Goal: Task Accomplishment & Management: Manage account settings

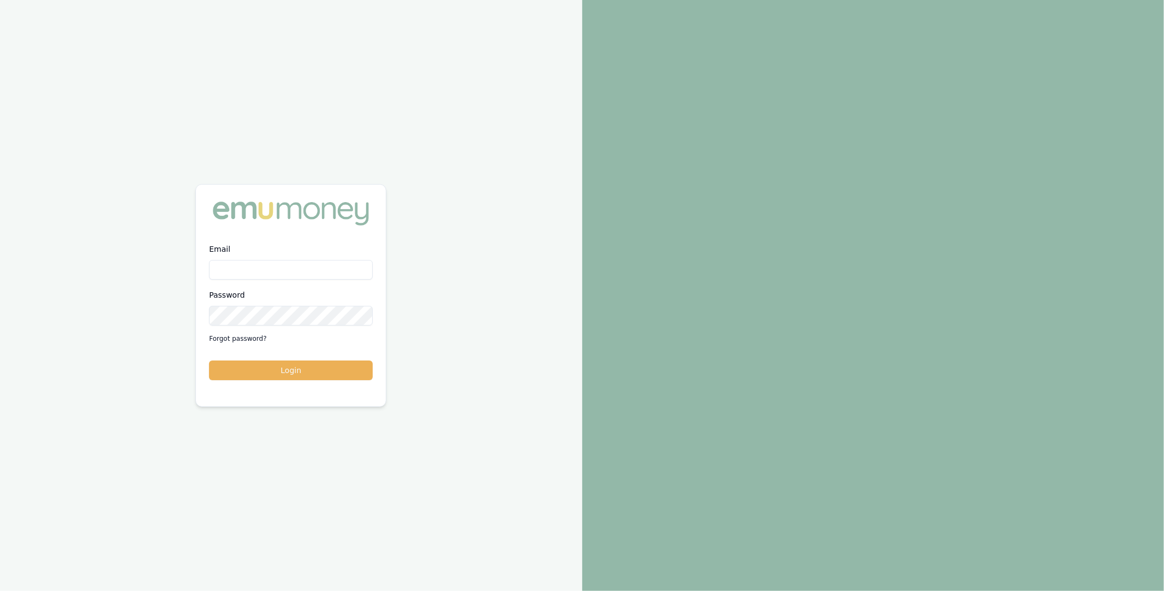
click at [255, 279] on input "Email" at bounding box center [291, 270] width 164 height 20
click at [0, 590] on com-1password-button at bounding box center [0, 591] width 0 height 0
type input "m@emumoney.com.au"
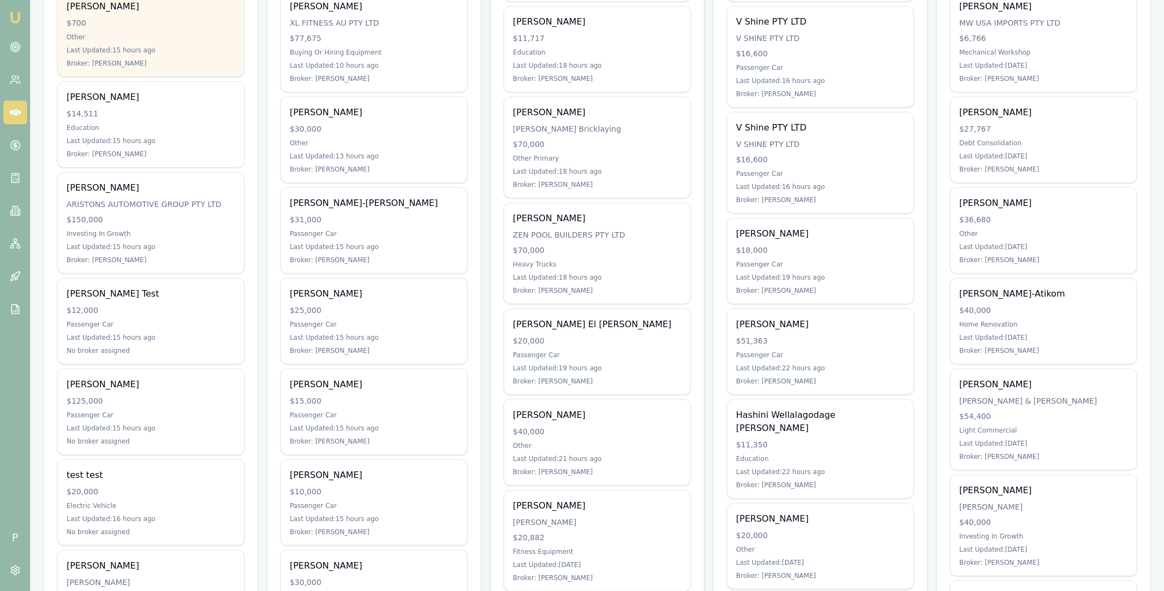
scroll to position [369, 0]
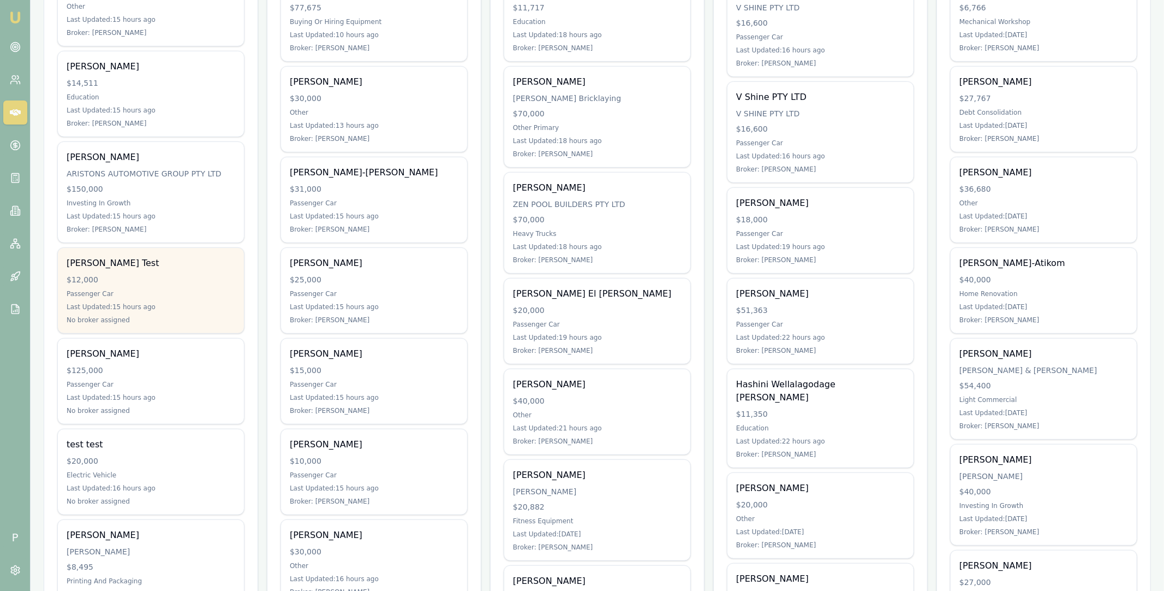
click at [168, 290] on div "Passenger Car" at bounding box center [151, 293] width 169 height 9
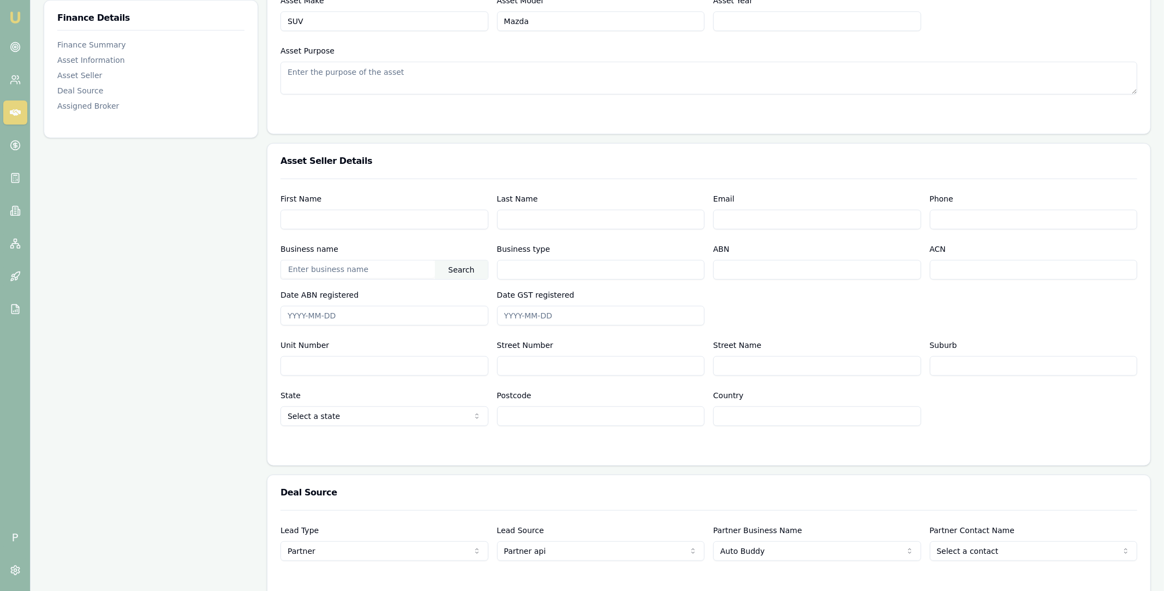
scroll to position [623, 0]
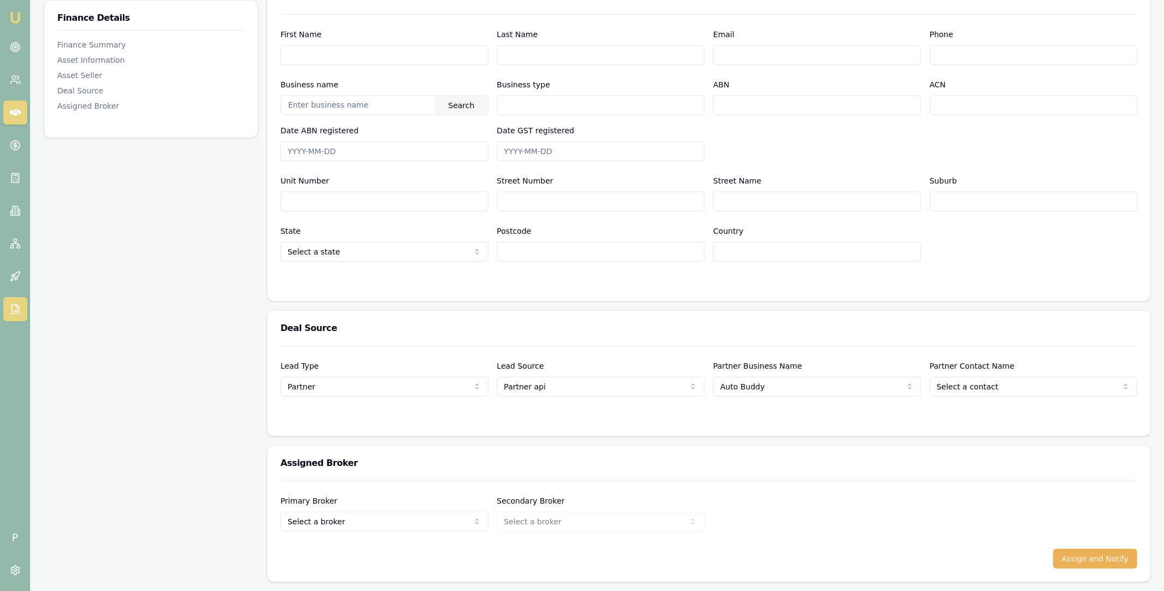
click at [18, 311] on icon at bounding box center [14, 309] width 7 height 9
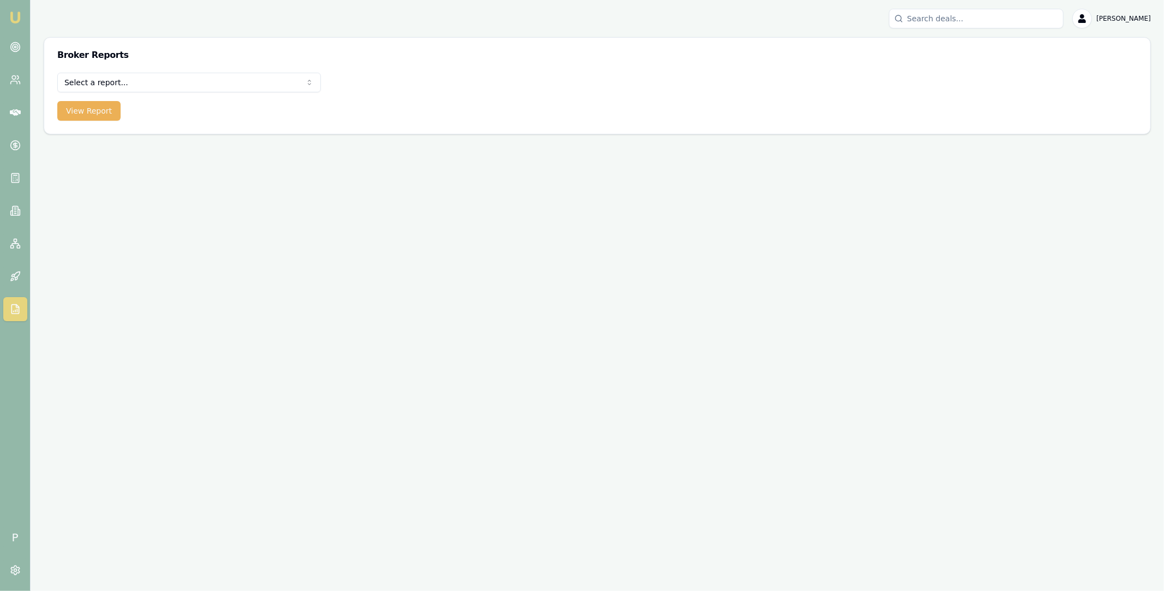
click at [195, 79] on html "Emu Broker P Matt Leeburn Toggle Menu Broker Reports Select a report... All Dea…" at bounding box center [582, 295] width 1164 height 591
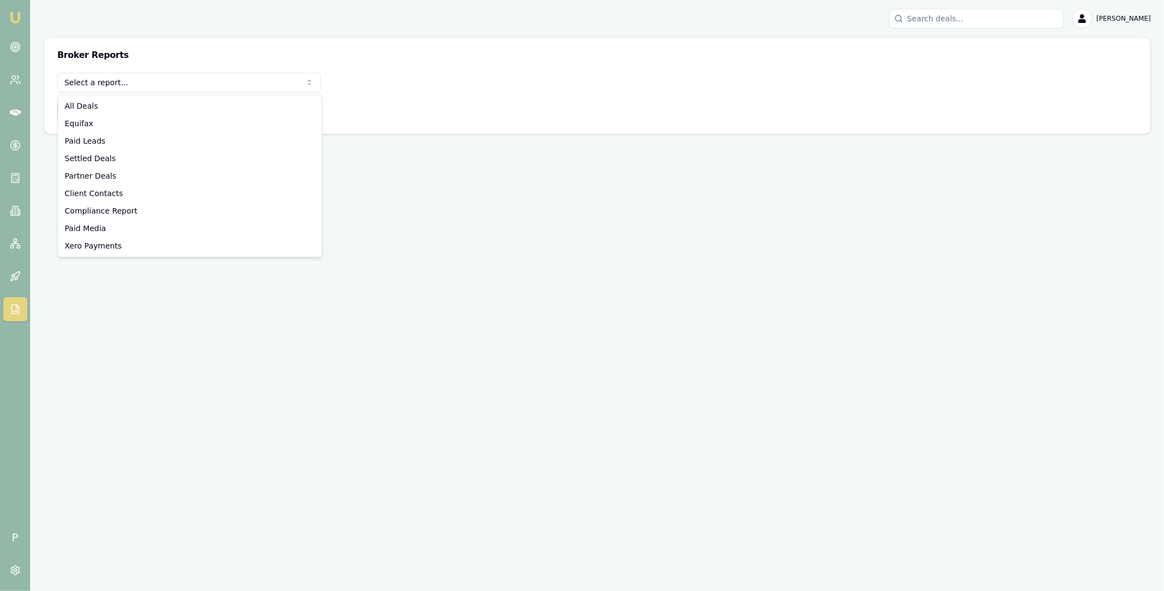
select select "partner-deals"
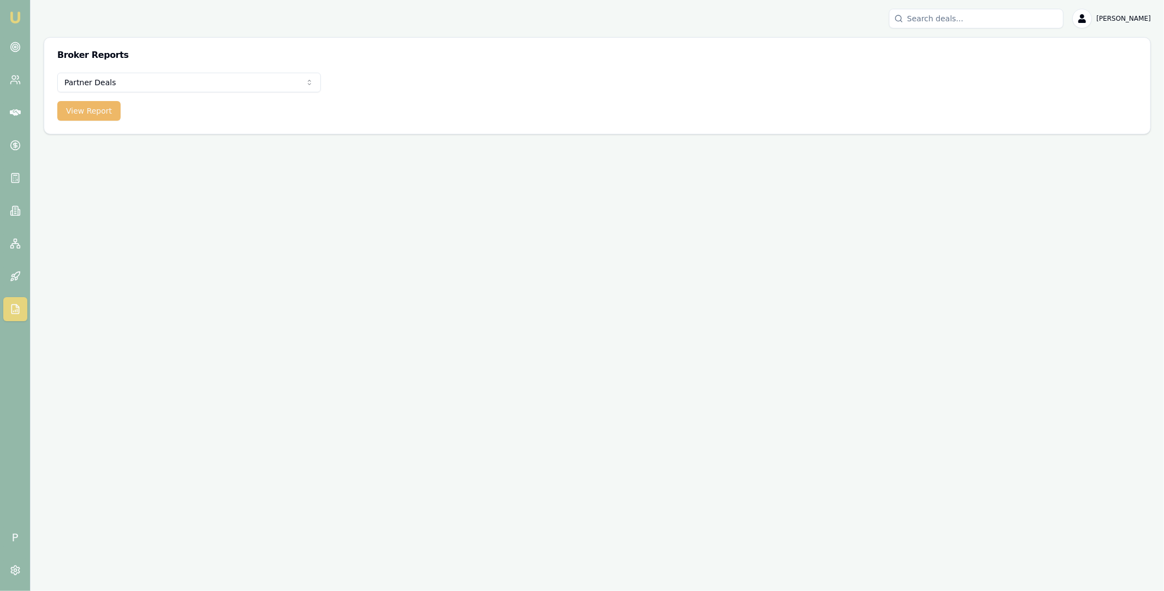
click at [100, 112] on button "View Report" at bounding box center [88, 111] width 63 height 20
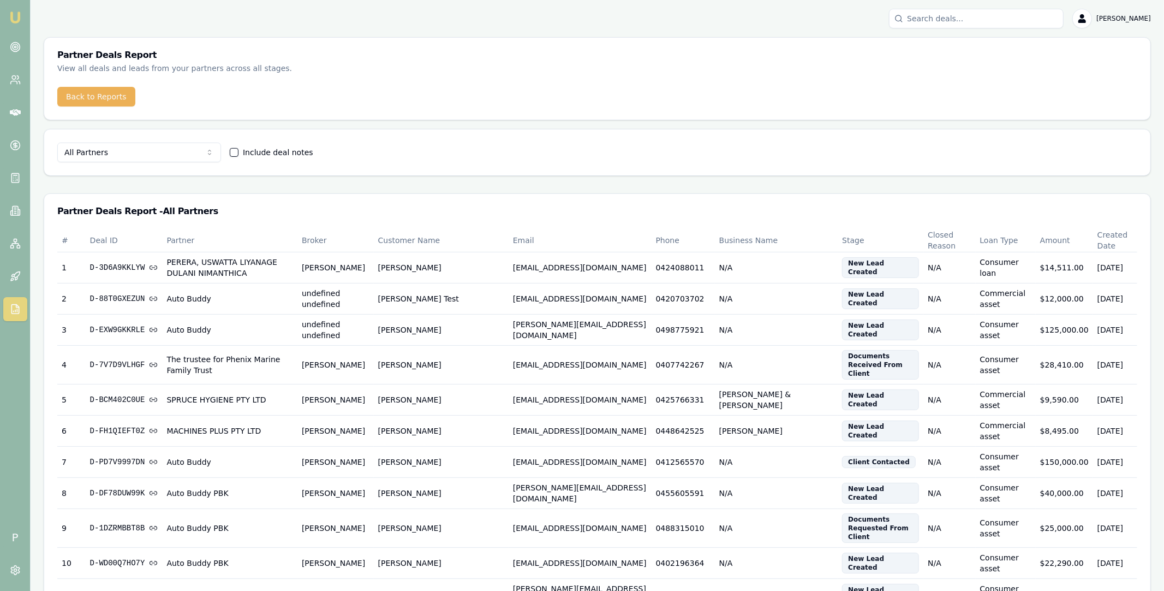
click at [181, 153] on html "Emu Broker P Matt Leeburn Toggle Menu Partner Deals Report View all deals and l…" at bounding box center [582, 295] width 1164 height 591
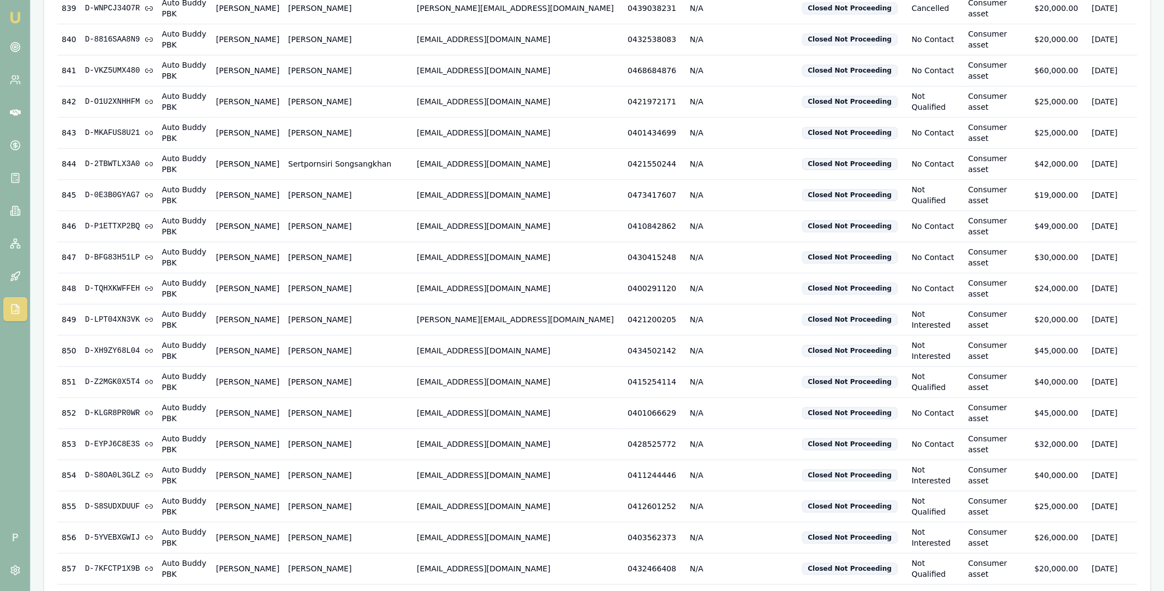
scroll to position [27197, 0]
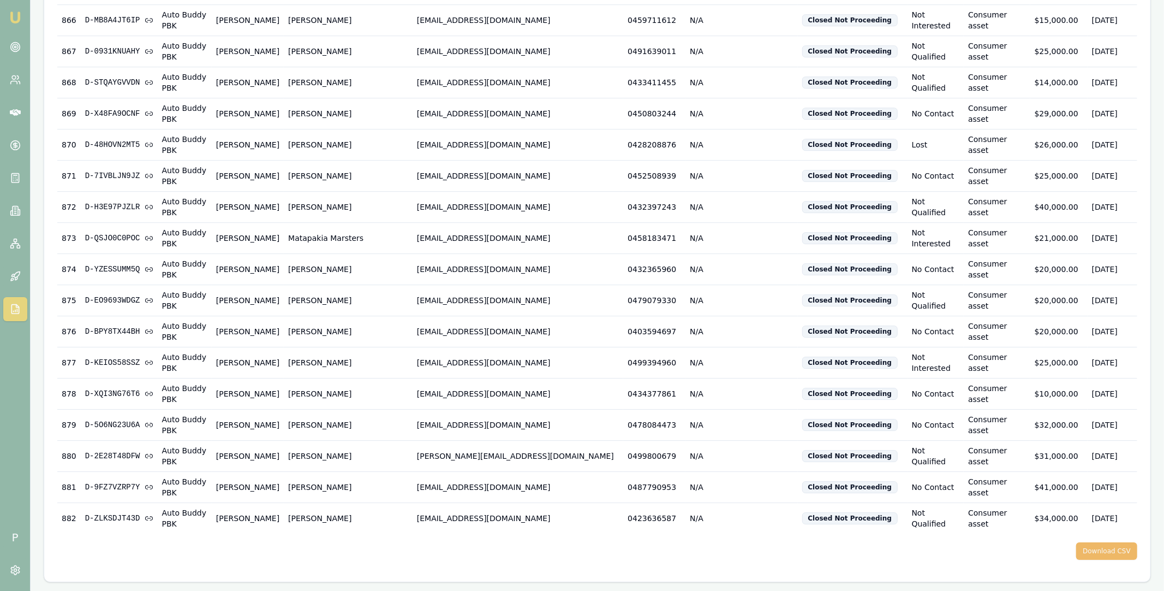
click at [1113, 556] on button "Download CSV" at bounding box center [1106, 550] width 61 height 17
click at [18, 117] on icon at bounding box center [15, 112] width 11 height 11
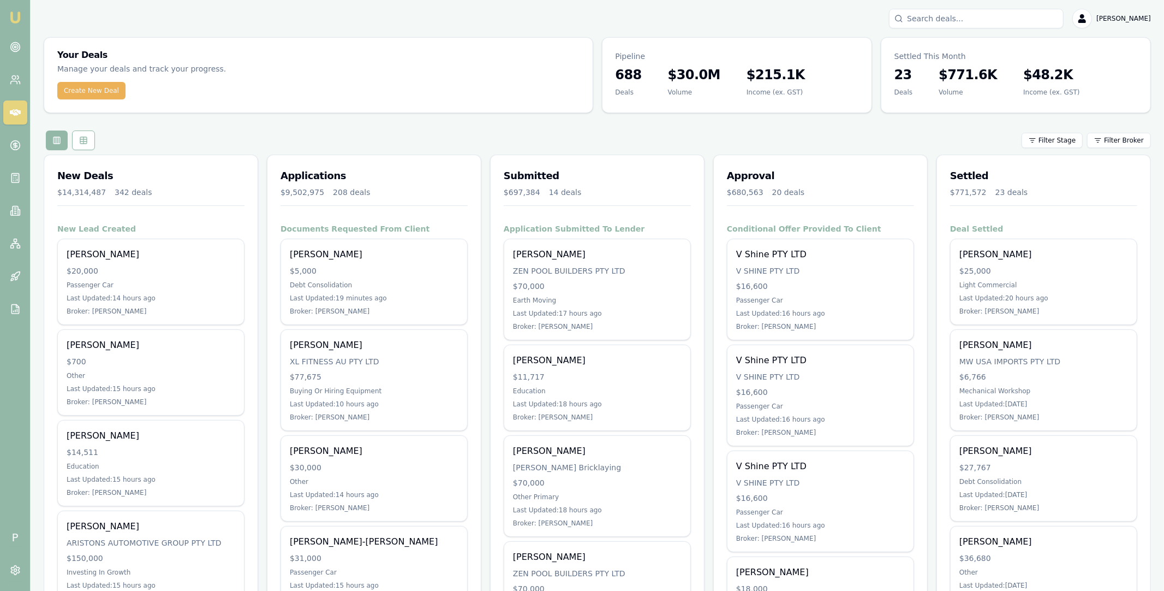
click at [955, 22] on input "Search deals" at bounding box center [976, 19] width 175 height 20
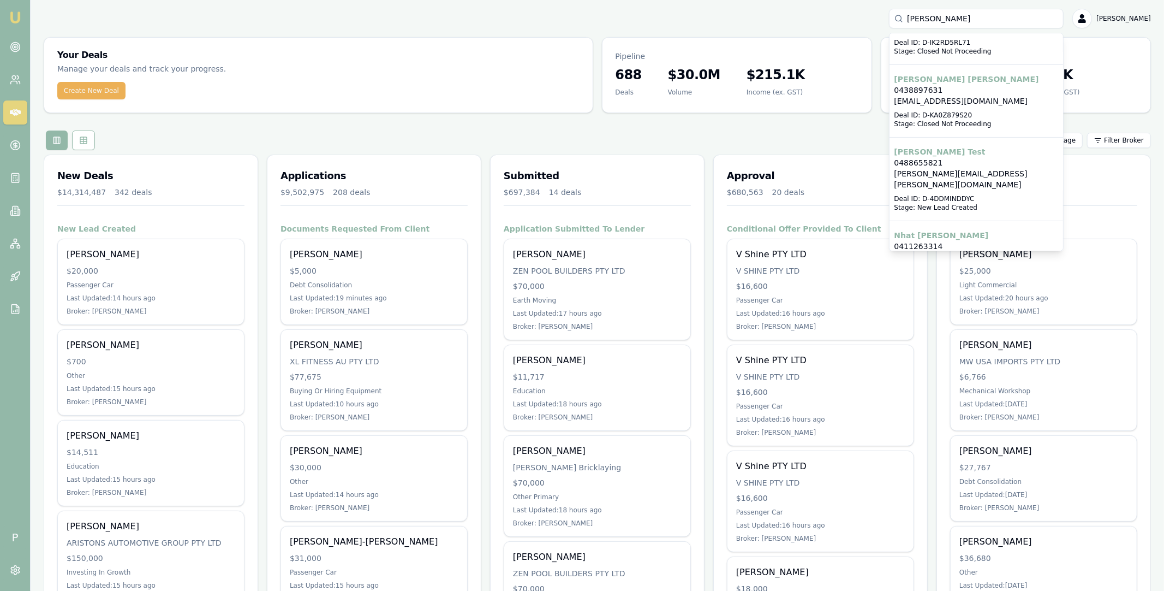
scroll to position [262, 0]
type input "steven gawler"
click at [875, 144] on div "Filter Stage Filter Broker" at bounding box center [597, 140] width 1107 height 20
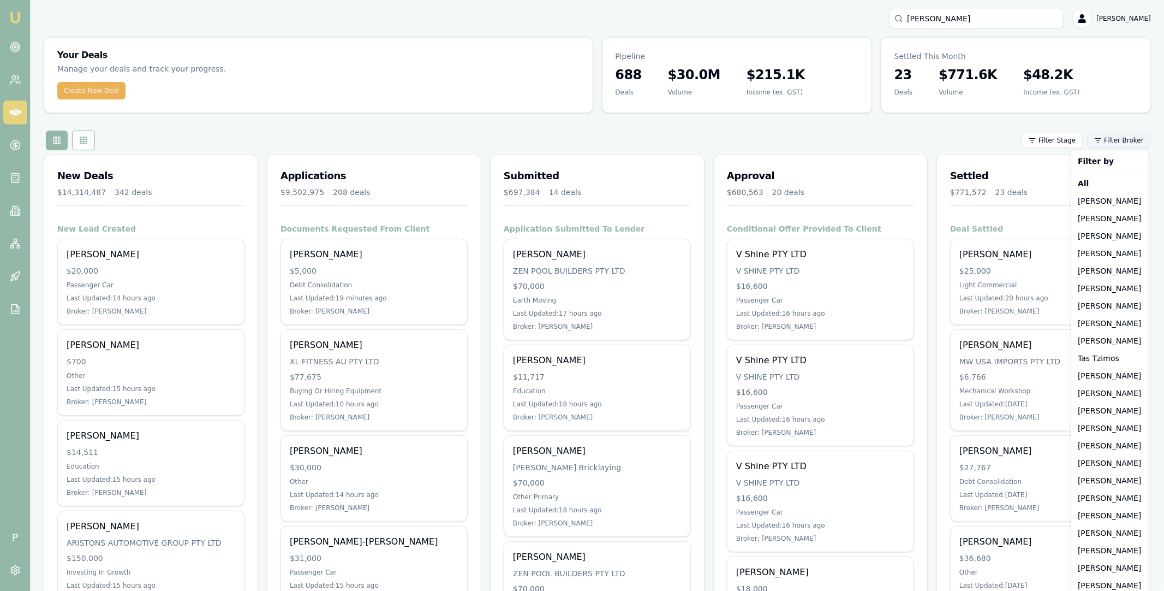
click at [1136, 141] on html "Emu Broker P steven gawler Matt Leeburn Toggle Menu Your Deals Manage your deal…" at bounding box center [582, 295] width 1164 height 591
click at [1116, 528] on div "Robyn Adams" at bounding box center [1110, 532] width 72 height 17
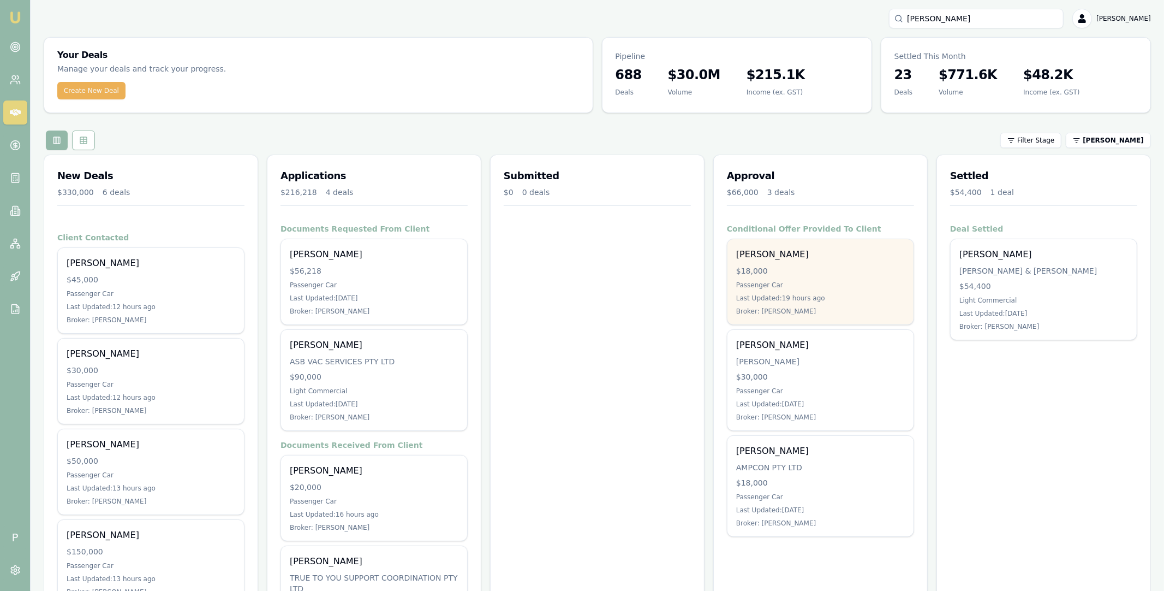
click at [800, 264] on div "Stephen Gawler $18,000 Passenger Car Last Updated: 19 hours ago Broker: Robyn A…" at bounding box center [821, 281] width 186 height 85
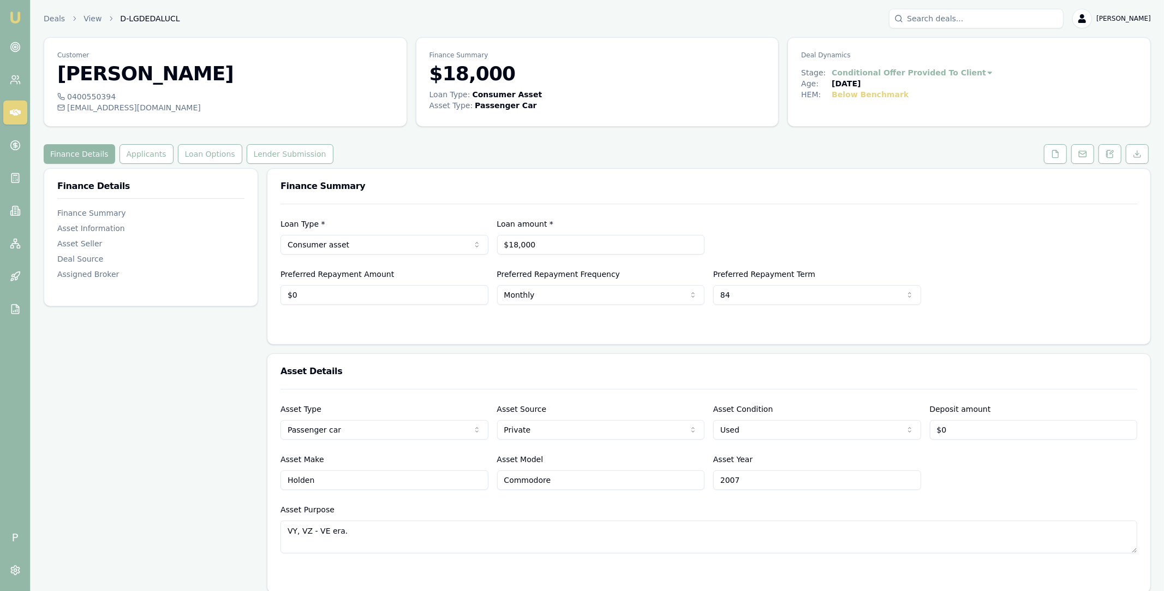
scroll to position [623, 0]
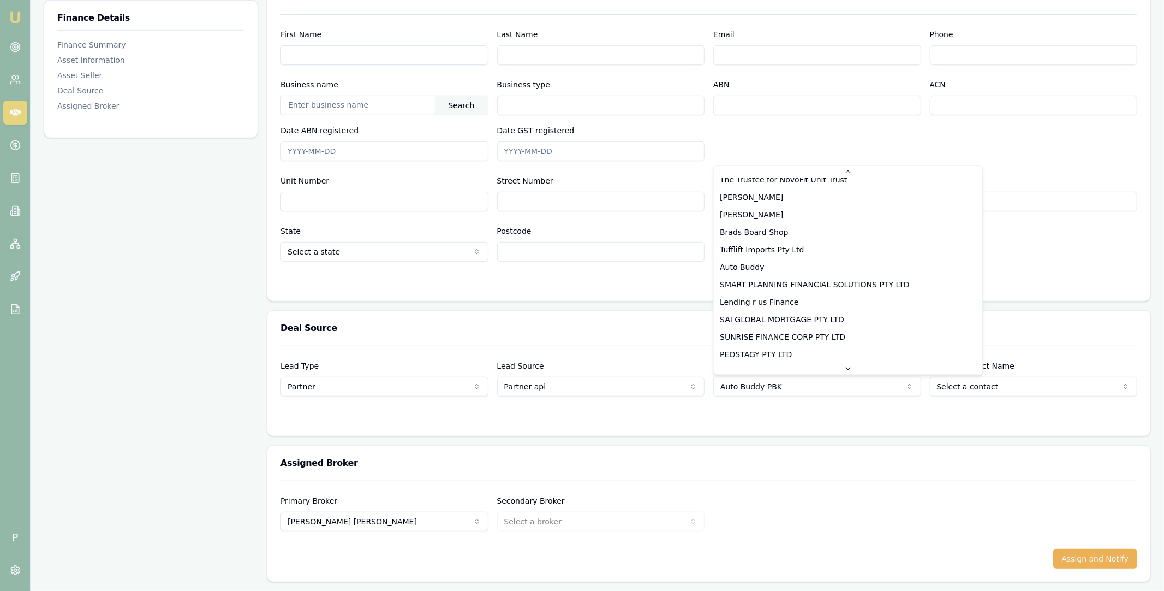
scroll to position [140, 0]
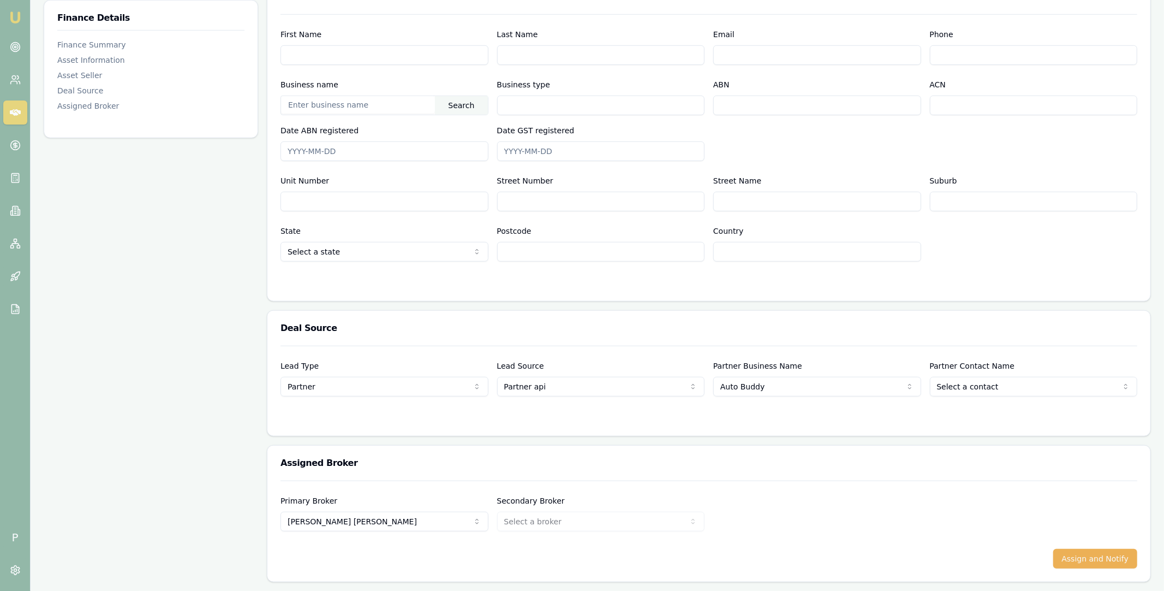
click at [783, 433] on div "Lead Type Partner New client Repeat client Partner Campaign Other Lead Source P…" at bounding box center [708, 390] width 883 height 90
select select "Auto Buddy"
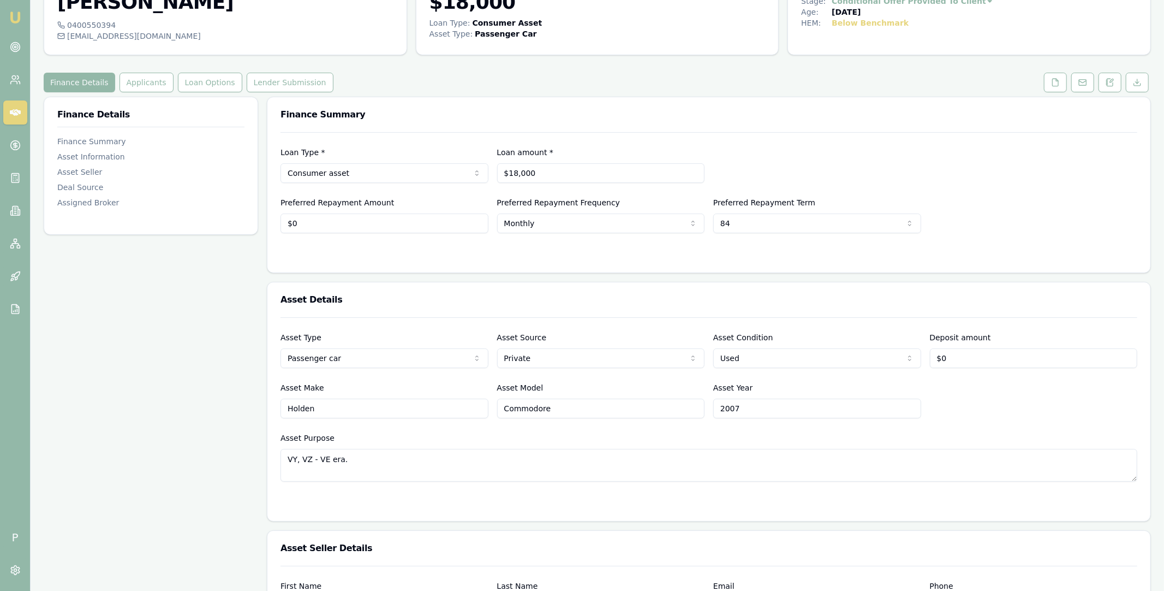
scroll to position [0, 0]
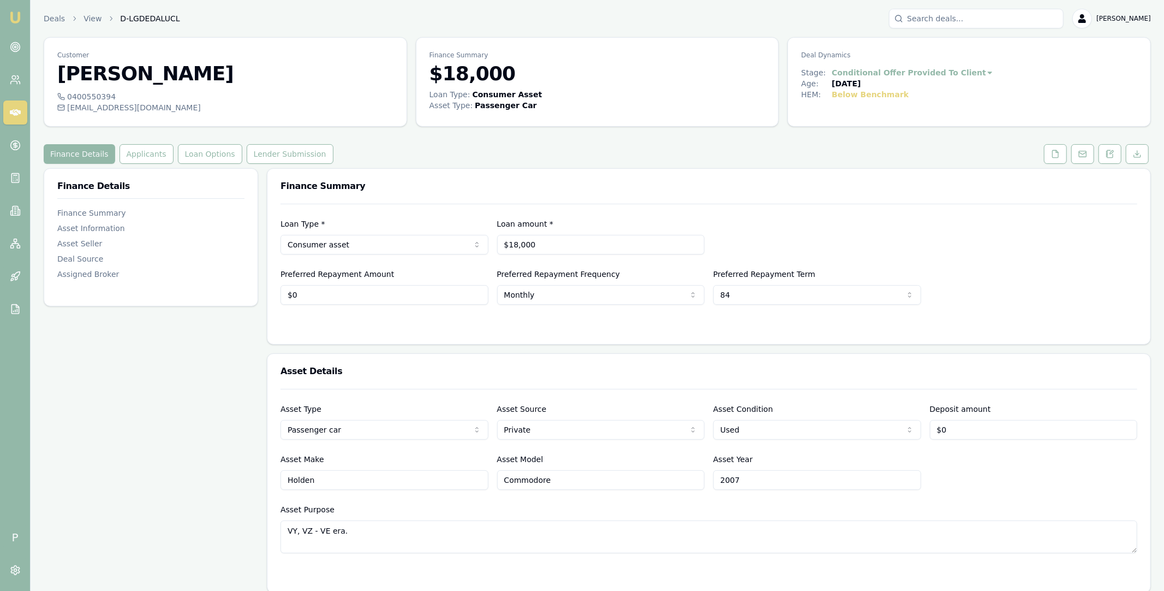
click at [15, 114] on icon at bounding box center [15, 112] width 11 height 7
